Goal: Task Accomplishment & Management: Manage account settings

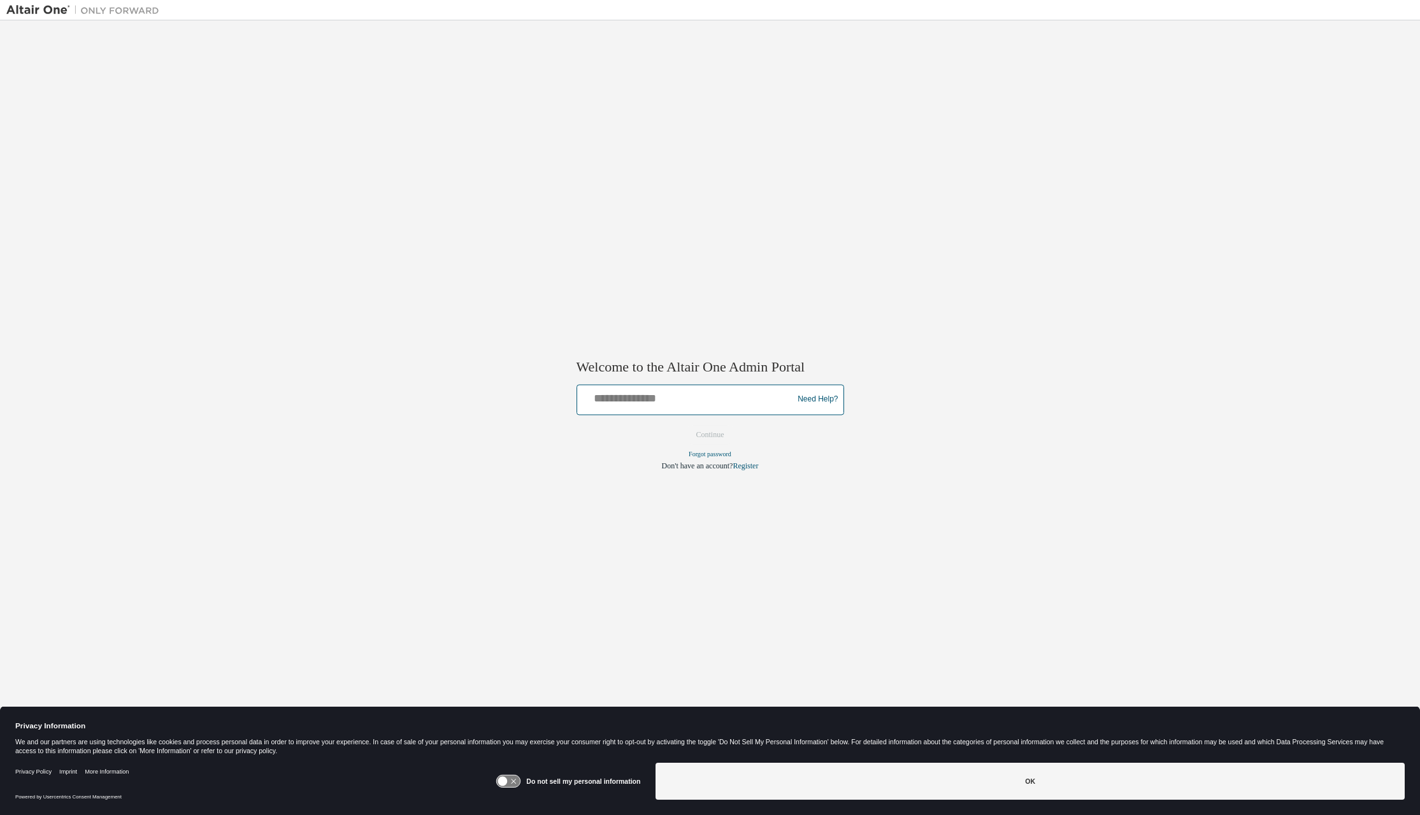
click at [633, 405] on input "text" at bounding box center [687, 396] width 210 height 18
type input "**********"
click at [683, 425] on button "Continue" at bounding box center [710, 434] width 55 height 19
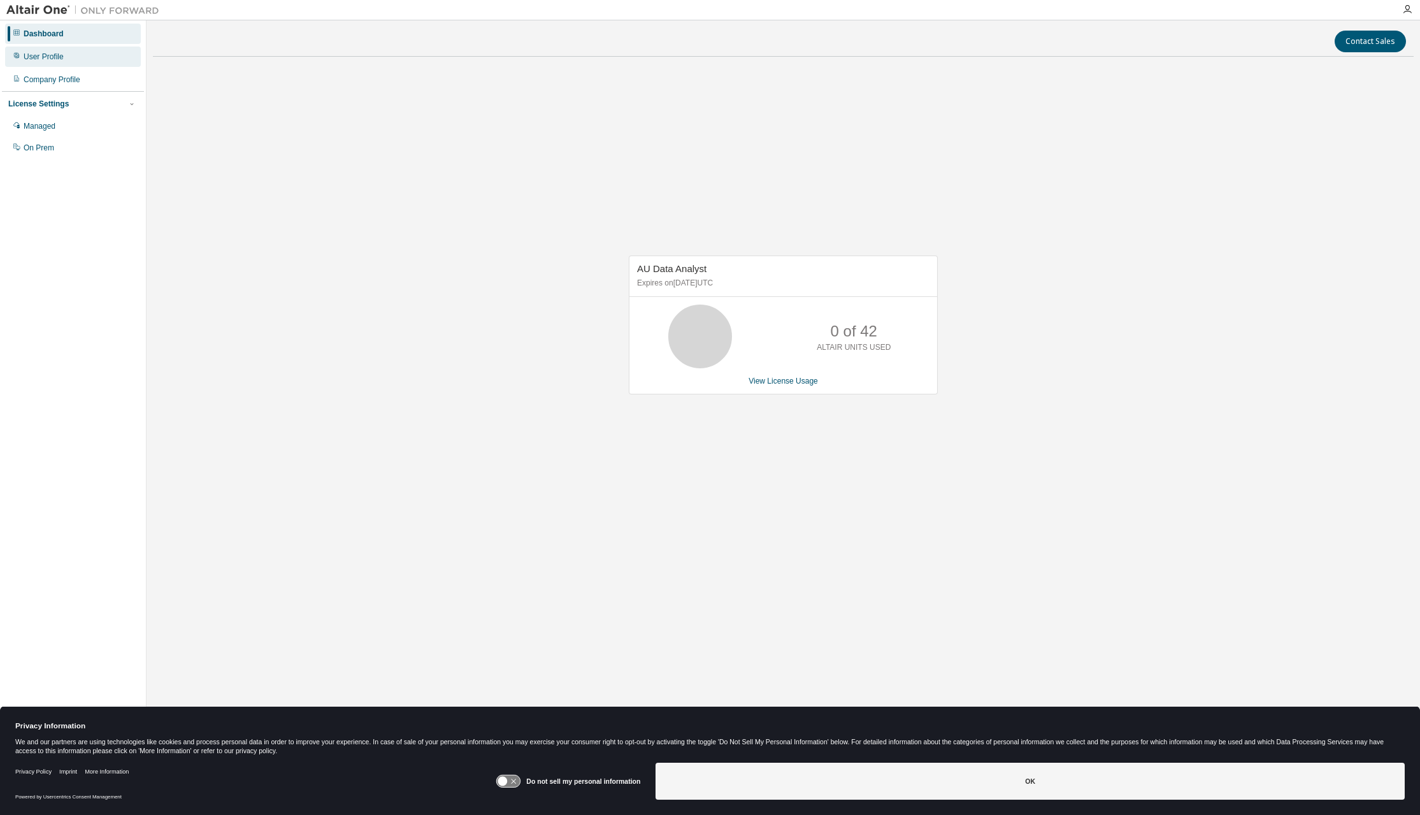
click at [53, 59] on div "User Profile" at bounding box center [44, 57] width 40 height 10
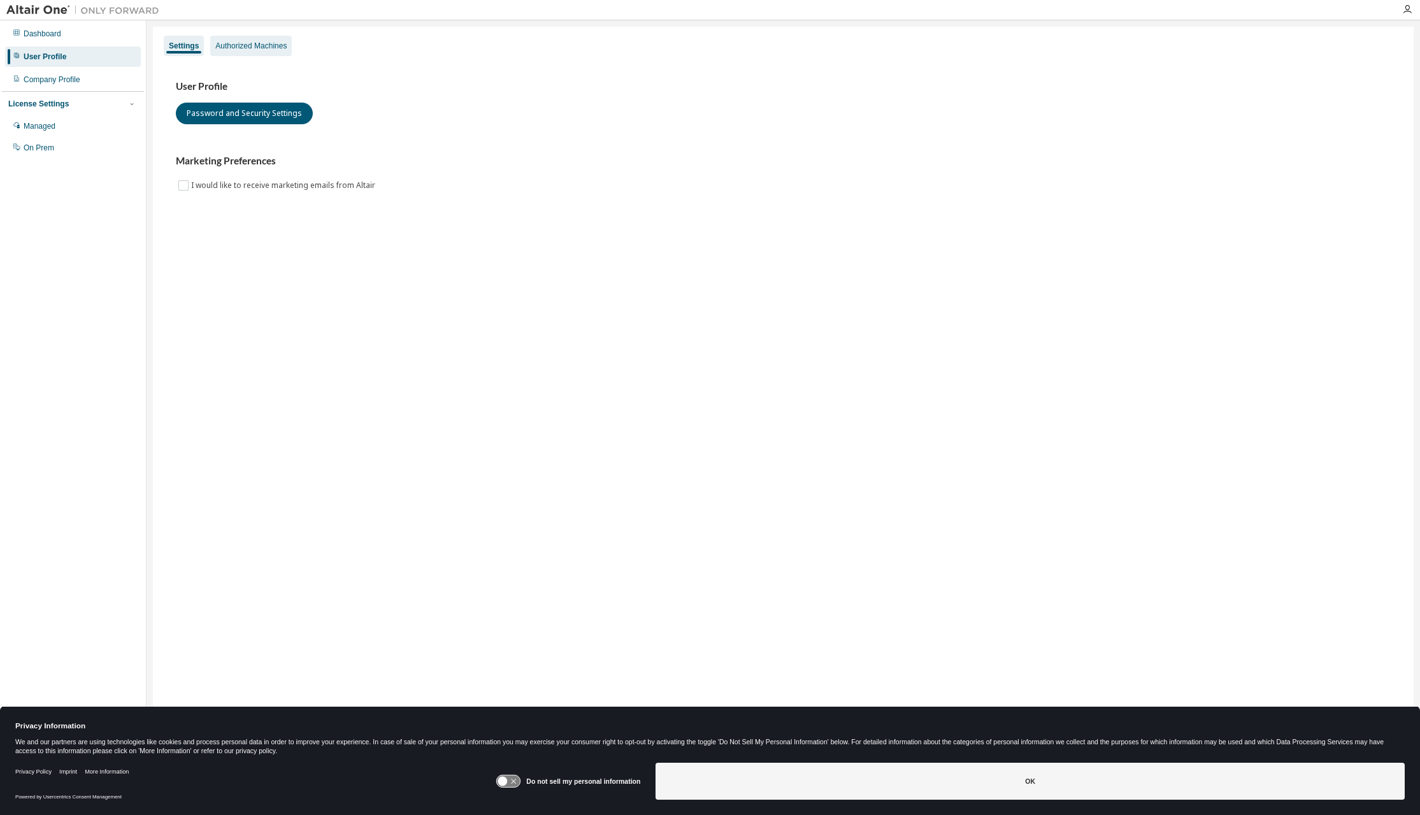
click at [248, 53] on div "Authorized Machines" at bounding box center [251, 46] width 82 height 20
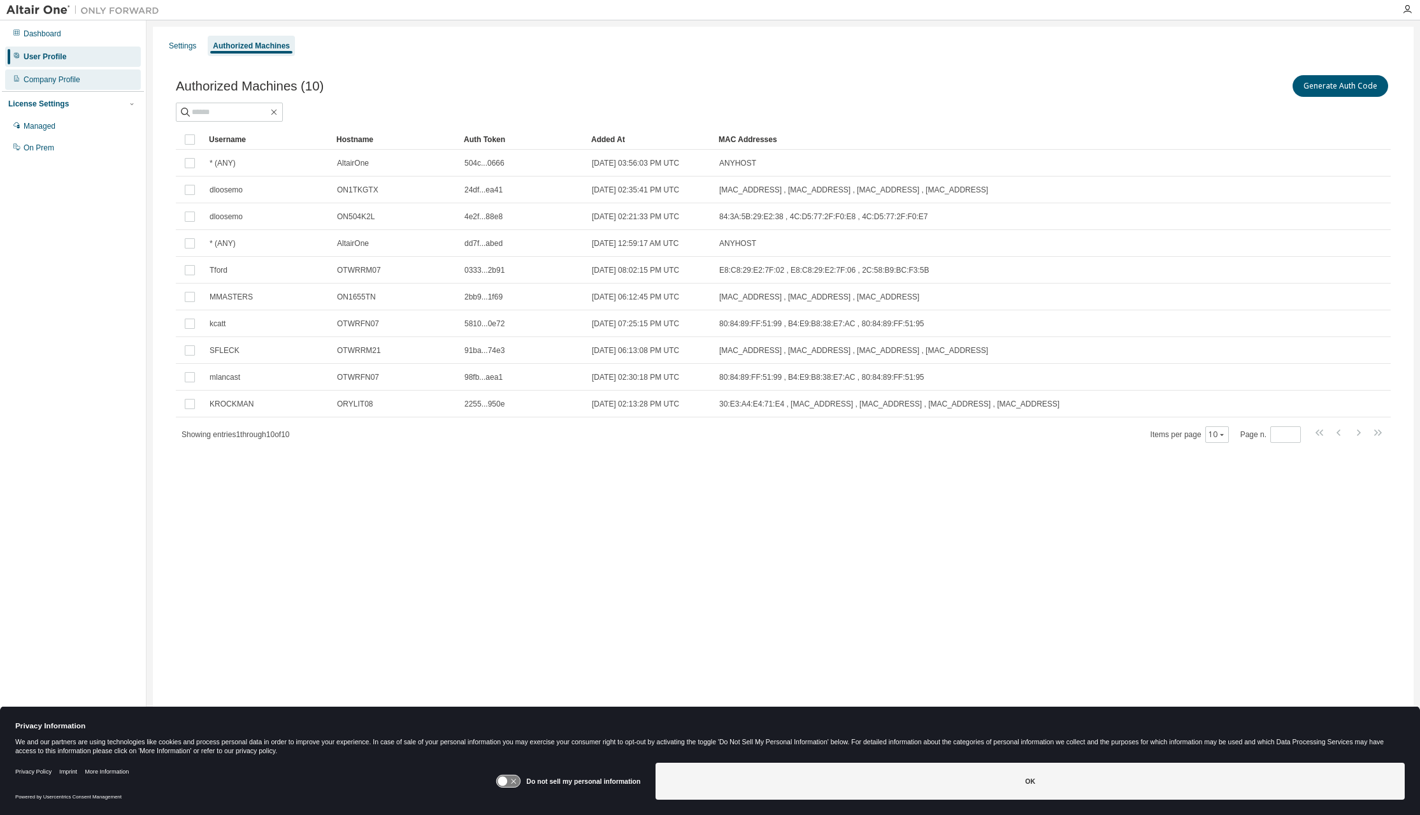
click at [61, 77] on div "Company Profile" at bounding box center [52, 80] width 57 height 10
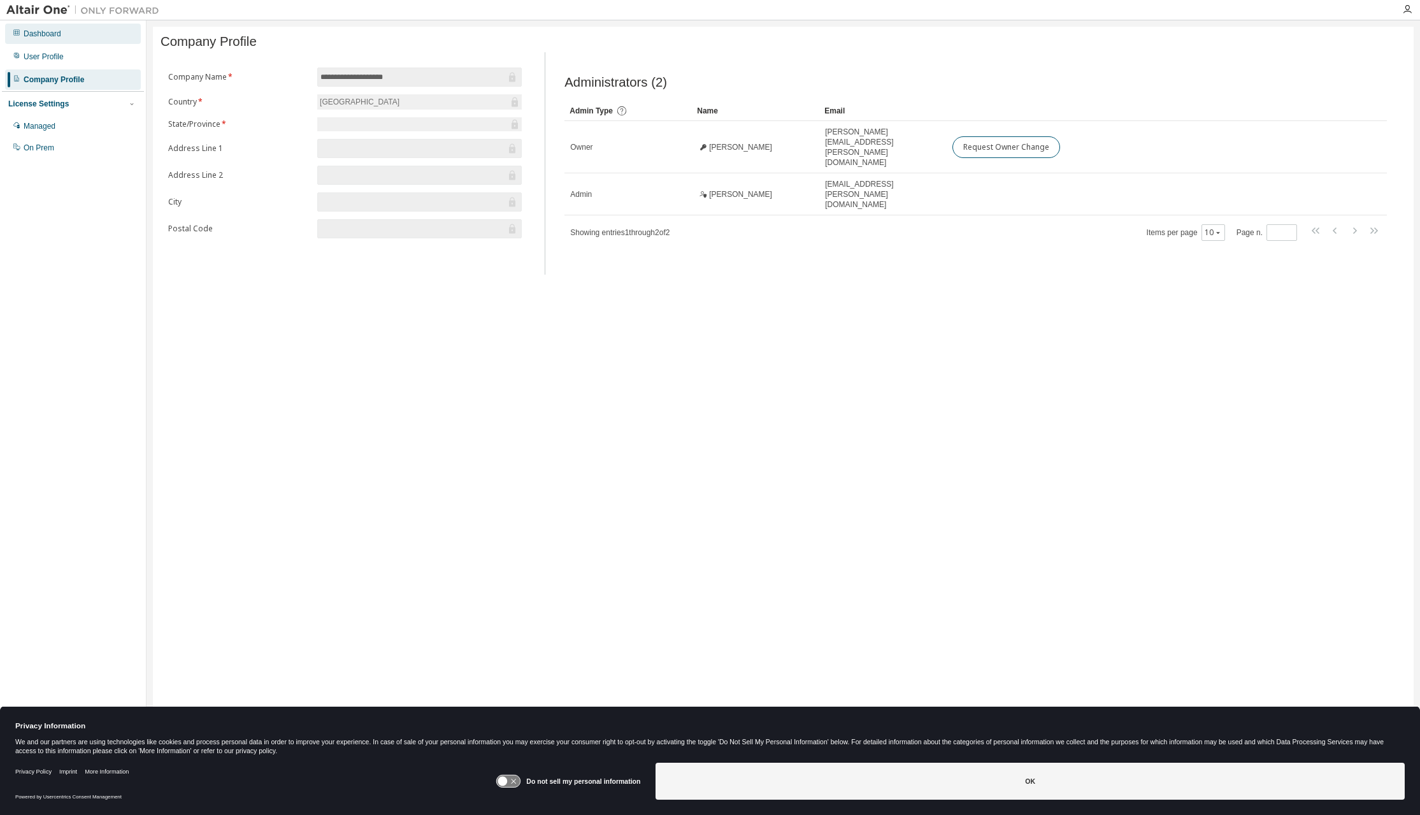
click at [49, 38] on div "Dashboard" at bounding box center [43, 34] width 38 height 10
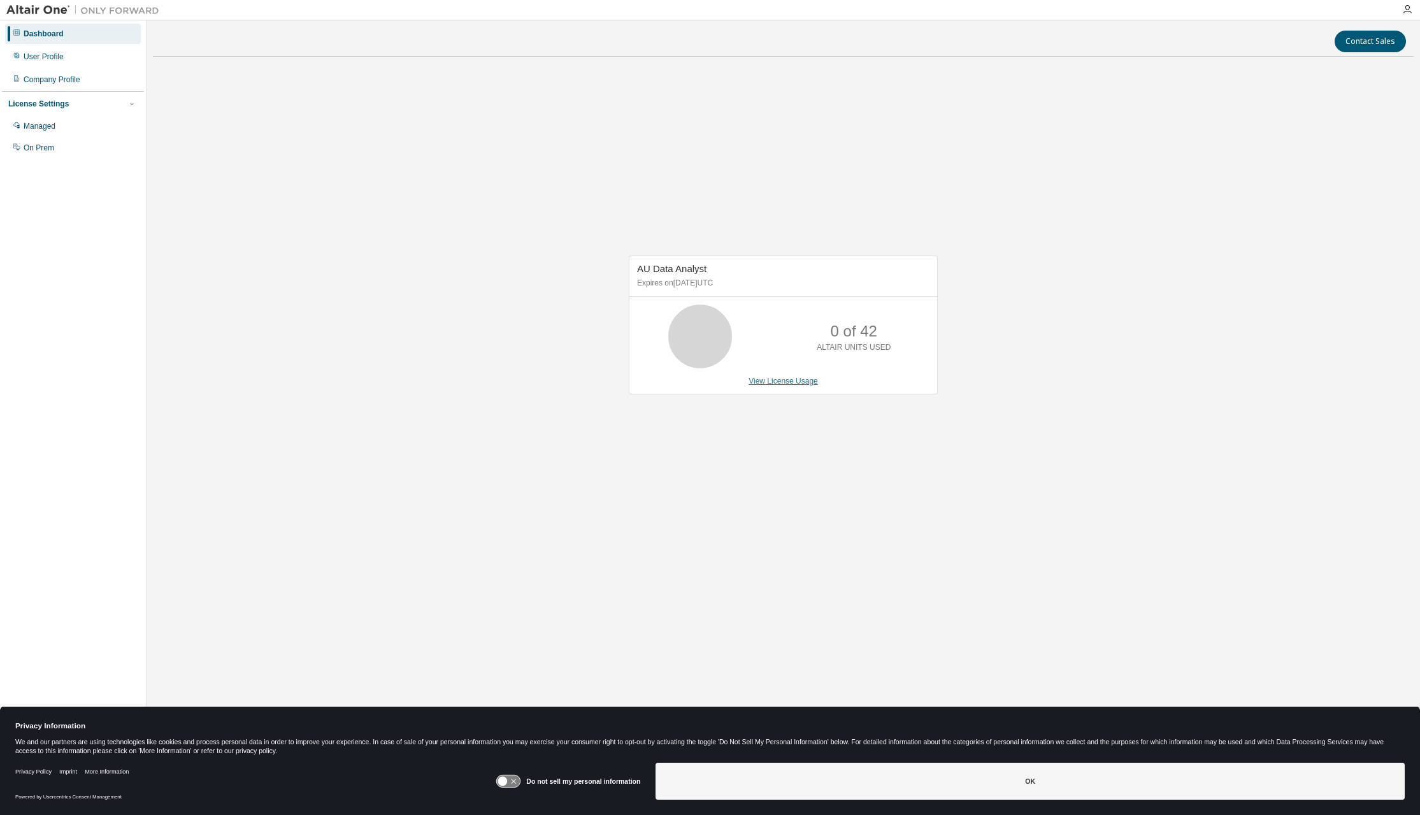
click at [780, 381] on link "View License Usage" at bounding box center [783, 381] width 69 height 9
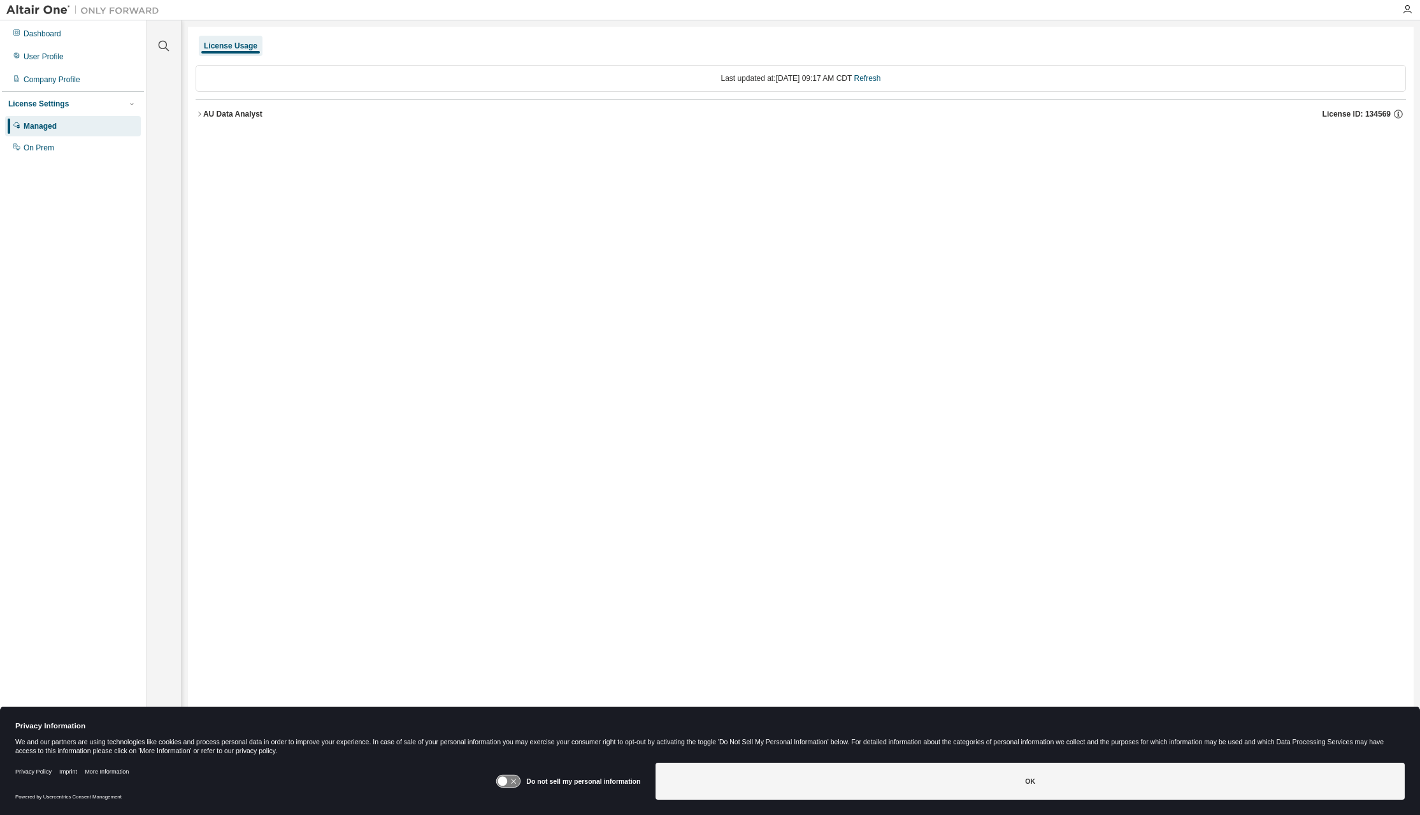
click at [199, 113] on icon "button" at bounding box center [199, 113] width 3 height 4
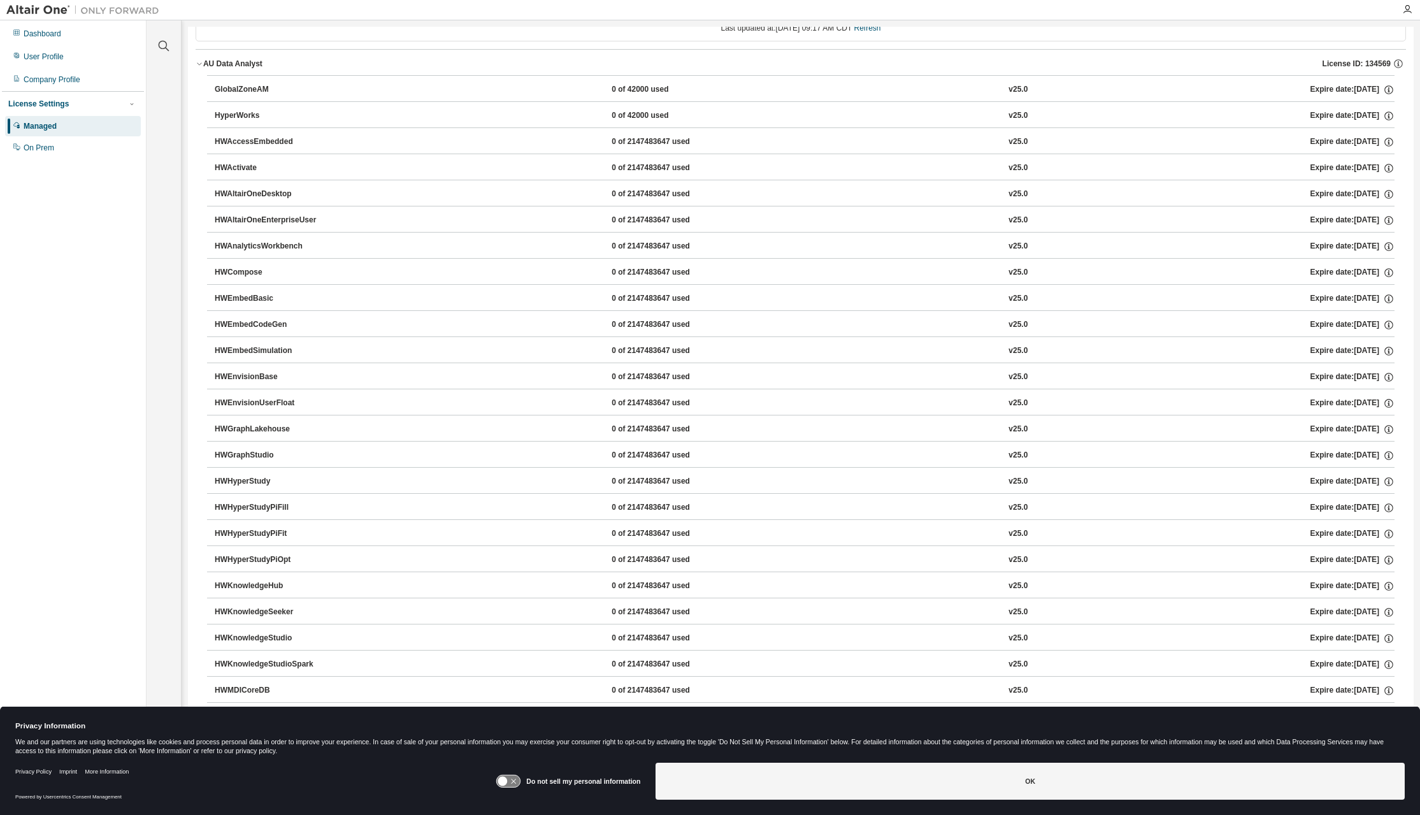
scroll to position [50, 0]
